Goal: Find specific page/section: Find specific page/section

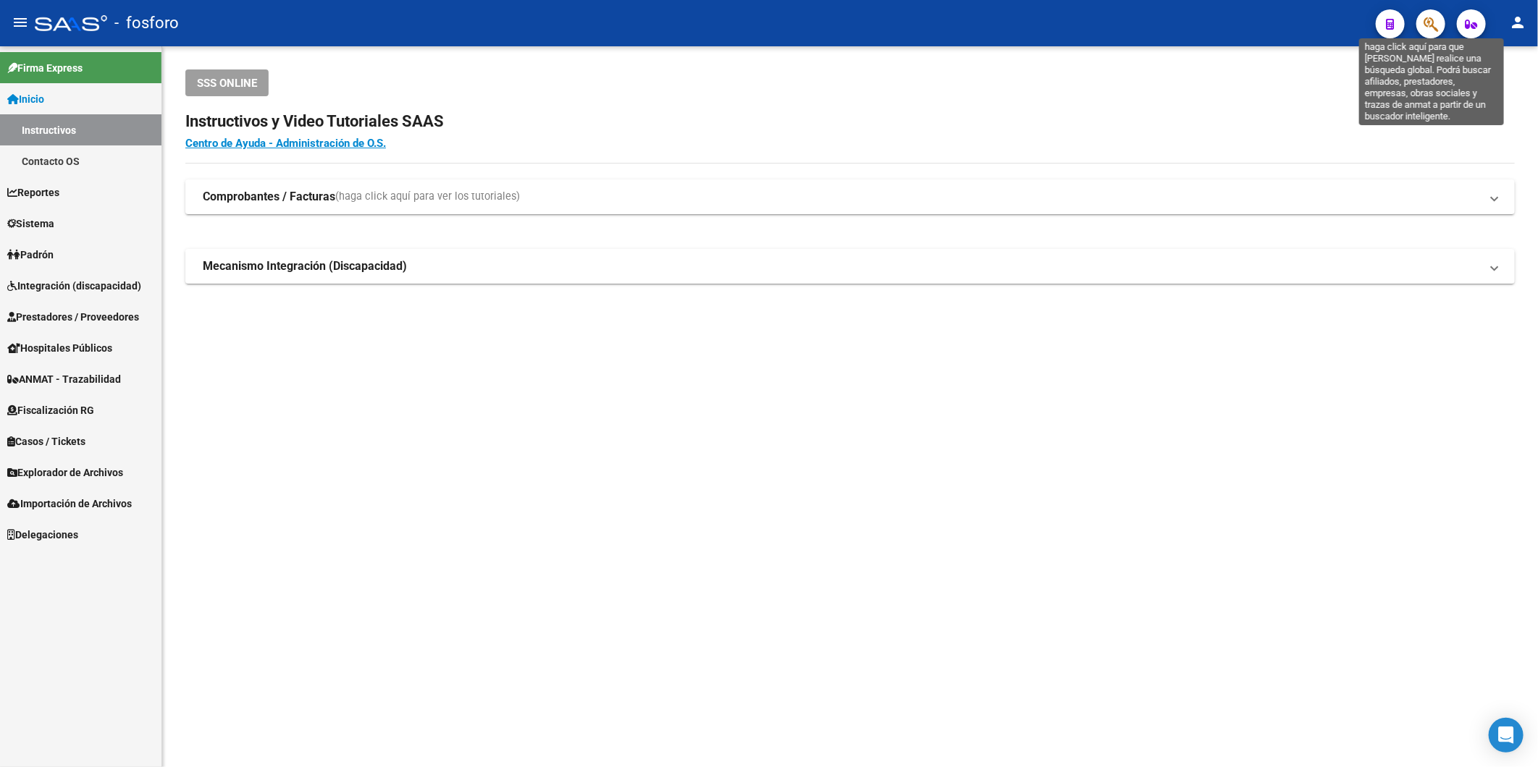
click at [1423, 23] on icon "button" at bounding box center [1430, 24] width 14 height 17
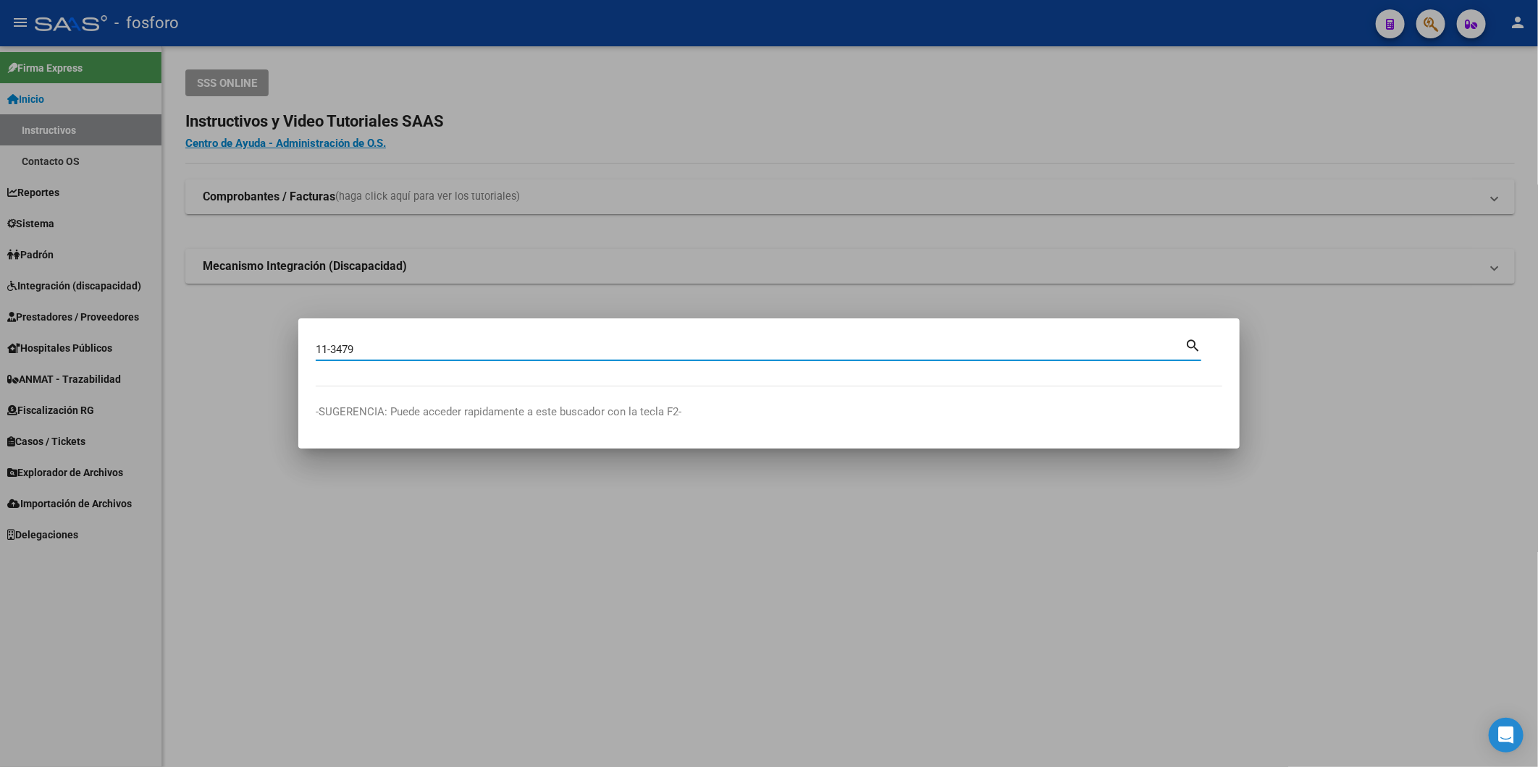
type input "11-3479"
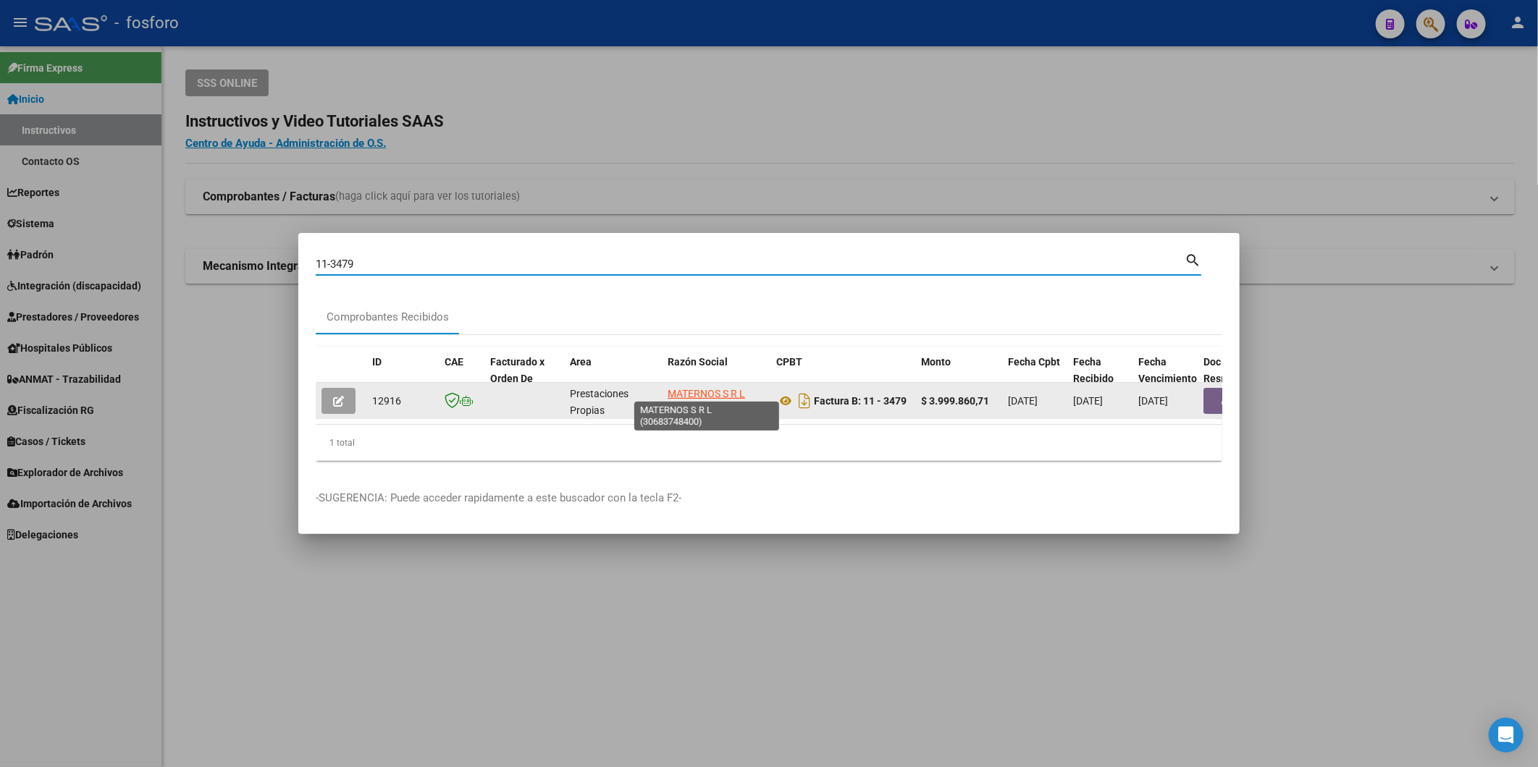
click at [700, 394] on app-link-go-to "MATERNOS S R L" at bounding box center [705, 394] width 77 height 17
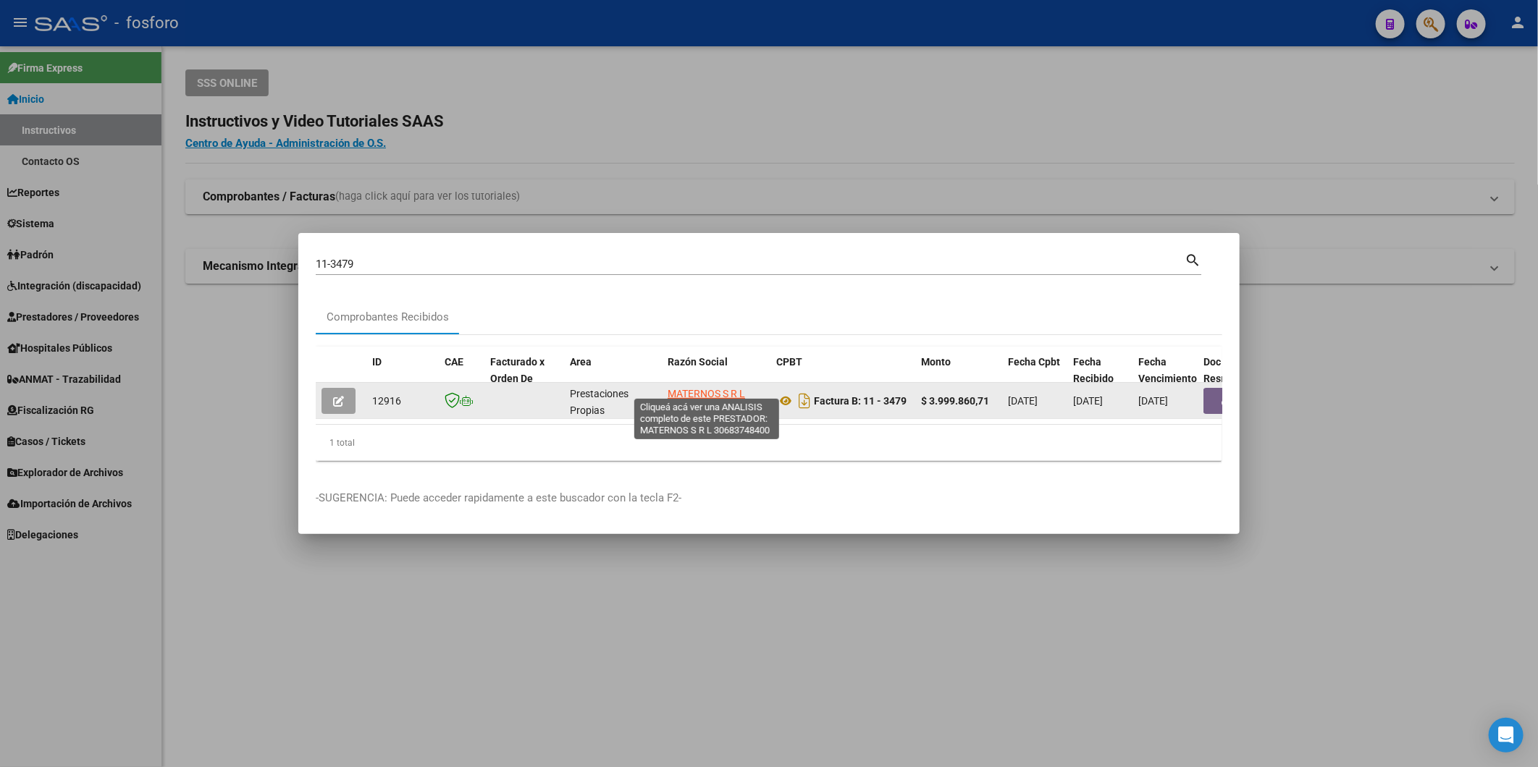
click at [700, 392] on span "MATERNOS S R L" at bounding box center [705, 394] width 77 height 12
copy span "MATERNOS"
type textarea "30683748400"
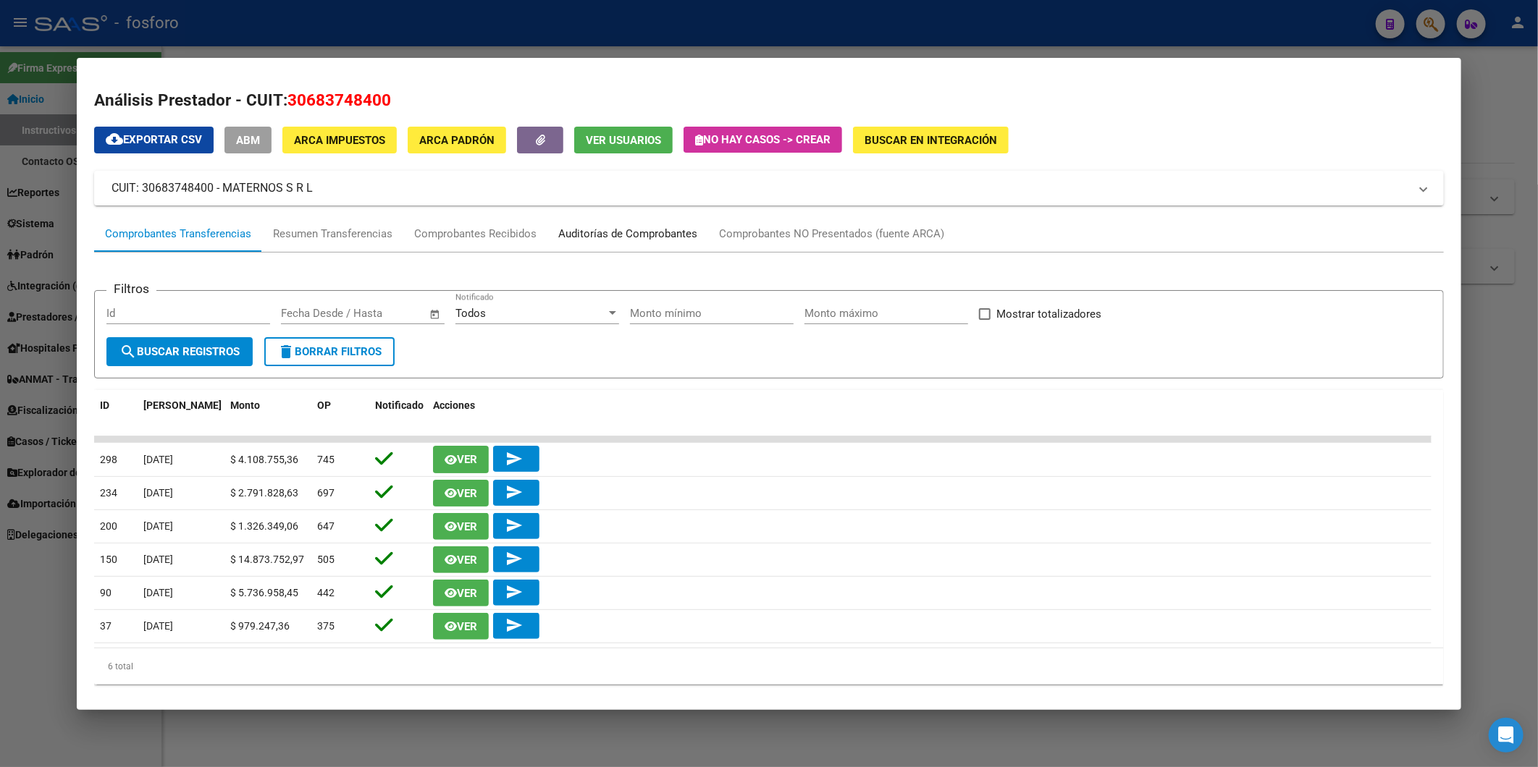
click at [640, 235] on div "Auditorías de Comprobantes" at bounding box center [627, 234] width 139 height 17
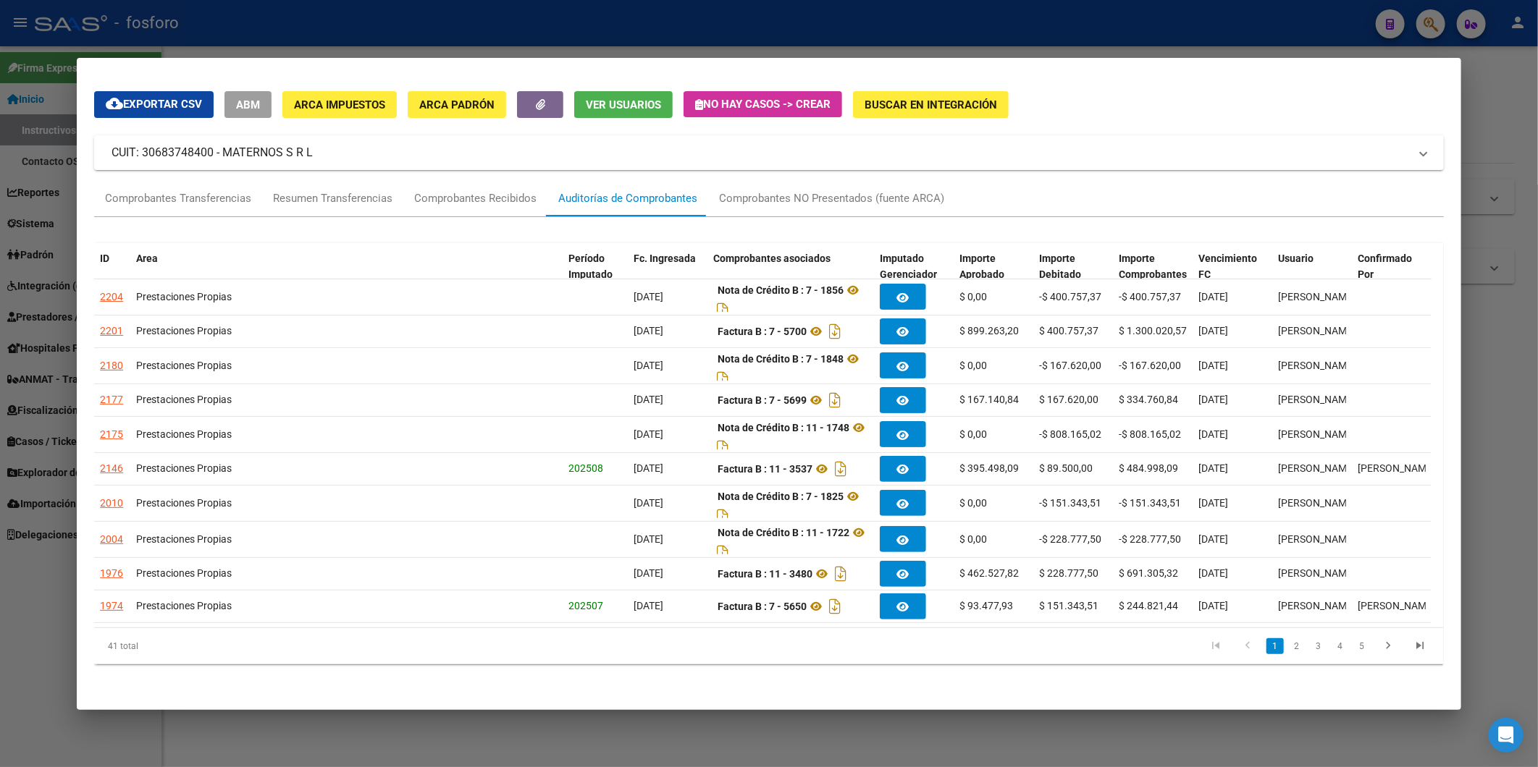
scroll to position [53, 0]
click at [1289, 648] on link "2" at bounding box center [1296, 646] width 17 height 16
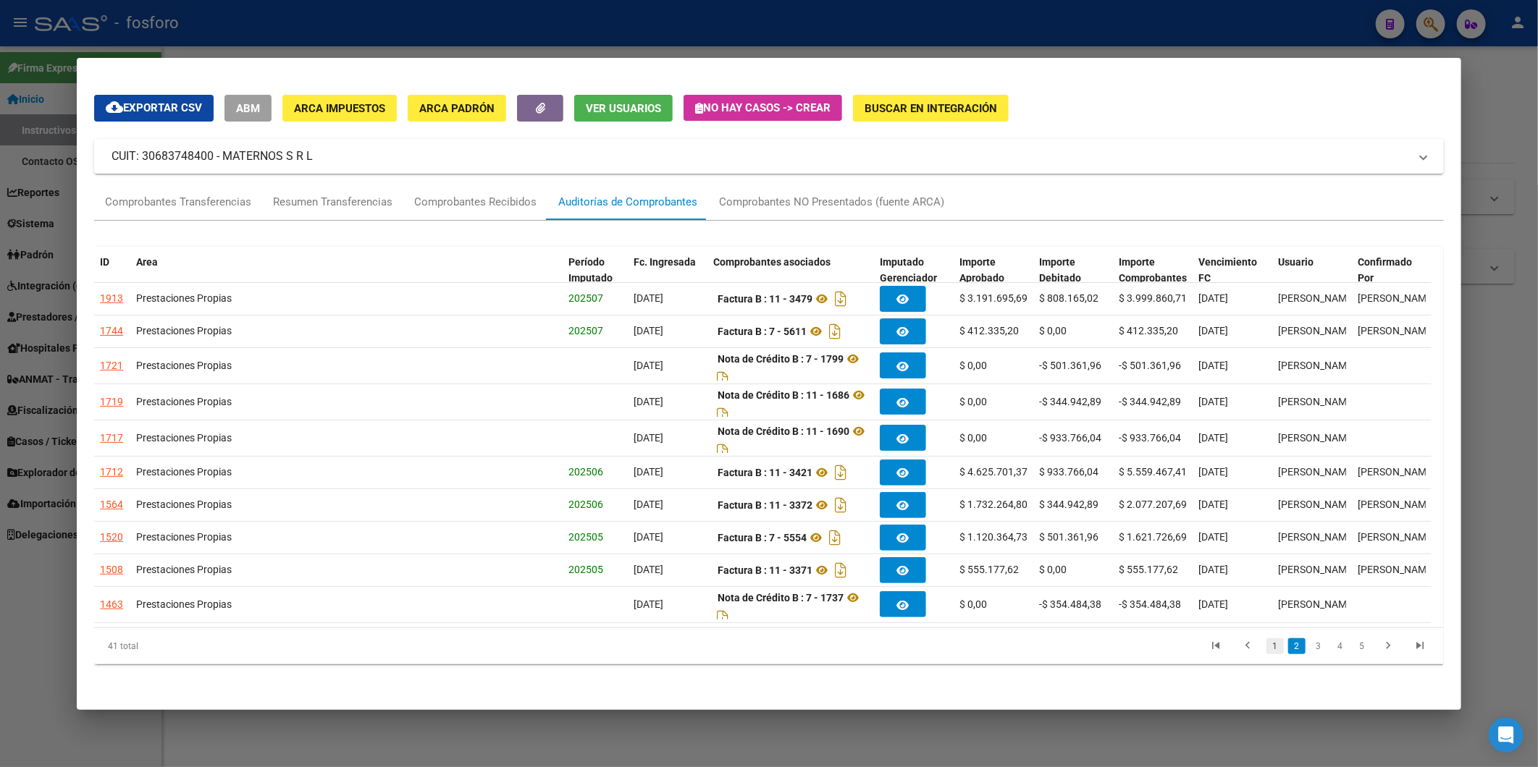
click at [1266, 645] on link "1" at bounding box center [1274, 646] width 17 height 16
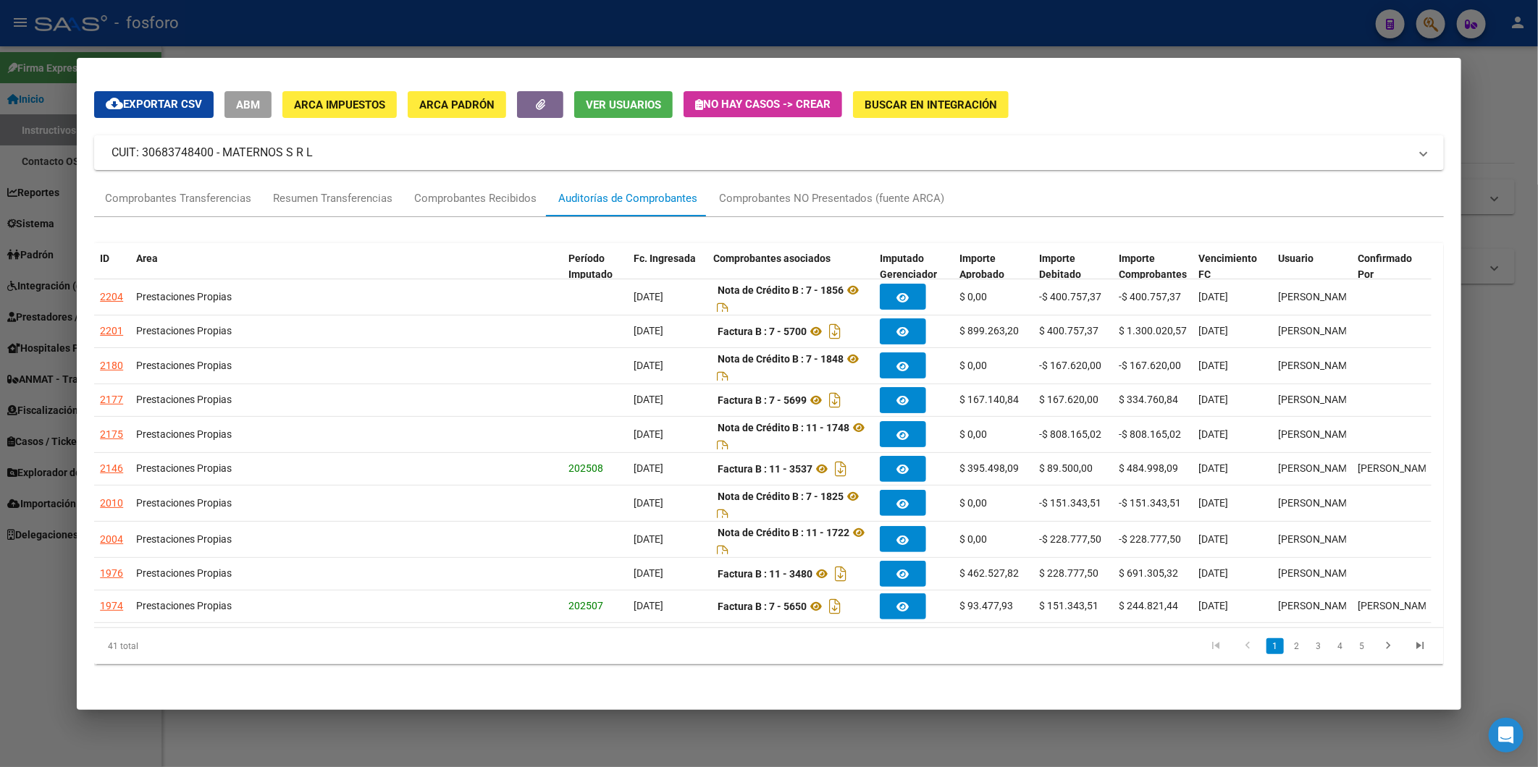
click at [1537, 384] on html "menu - fosforo person Firma Express Inicio Instructivos Contacto OS Reportes In…" at bounding box center [769, 383] width 1538 height 767
click at [1503, 106] on div at bounding box center [769, 383] width 1538 height 767
